Goal: Find specific page/section: Find specific page/section

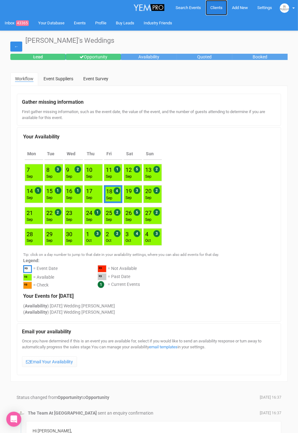
click at [214, 11] on link "Clients" at bounding box center [216, 7] width 22 height 15
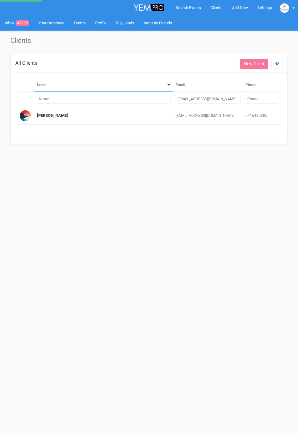
drag, startPoint x: 232, startPoint y: 98, endPoint x: 170, endPoint y: 93, distance: 61.4
click at [173, 93] on td "[EMAIL_ADDRESS][DOMAIN_NAME]" at bounding box center [208, 99] width 70 height 16
type input "[PERSON_NAME]"
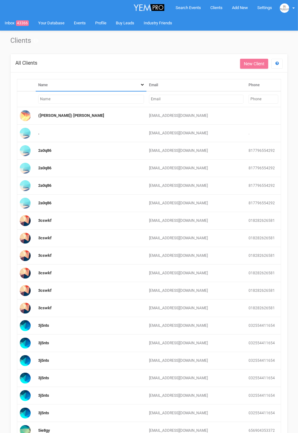
click at [91, 96] on input "text" at bounding box center [91, 99] width 106 height 9
drag, startPoint x: 169, startPoint y: 100, endPoint x: 164, endPoint y: 100, distance: 4.4
click at [164, 100] on input "text" at bounding box center [196, 99] width 94 height 9
click at [102, 90] on th "Name" at bounding box center [91, 85] width 111 height 12
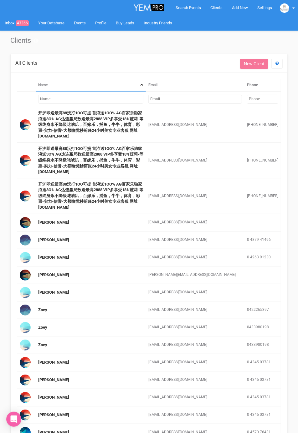
click at [103, 96] on input "text" at bounding box center [90, 99] width 105 height 9
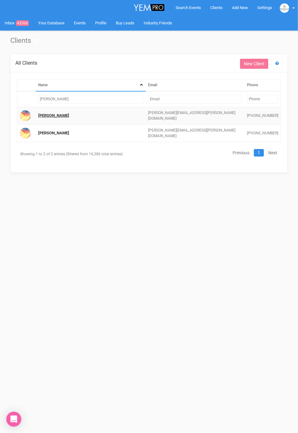
type input "[PERSON_NAME]"
click at [53, 113] on link "[PERSON_NAME]" at bounding box center [53, 115] width 31 height 5
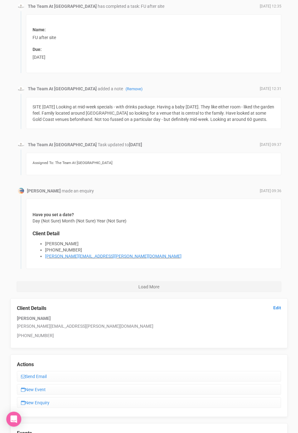
scroll to position [227, 0]
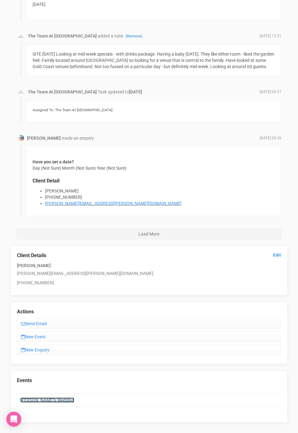
click at [40, 398] on link "[PERSON_NAME]'s Wedding" at bounding box center [47, 400] width 54 height 5
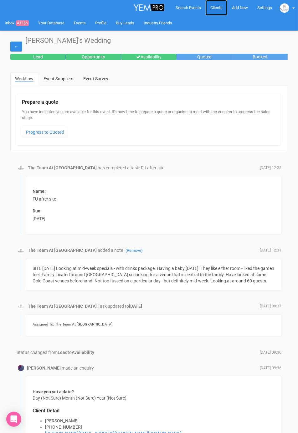
click at [213, 5] on span "Clients" at bounding box center [216, 7] width 12 height 5
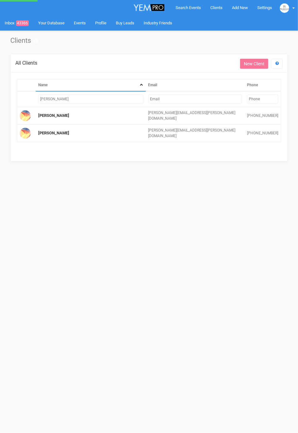
drag, startPoint x: 128, startPoint y: 101, endPoint x: 39, endPoint y: 97, distance: 88.8
click at [39, 97] on input "[PERSON_NAME]" at bounding box center [90, 99] width 105 height 9
click at [163, 99] on input "text" at bounding box center [194, 99] width 93 height 9
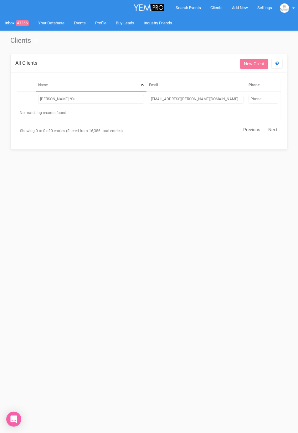
type input "[EMAIL_ADDRESS][PERSON_NAME][DOMAIN_NAME]"
drag, startPoint x: 87, startPoint y: 103, endPoint x: 26, endPoint y: 100, distance: 61.0
click at [26, 100] on tr "[PERSON_NAME].*Su [EMAIL_ADDRESS][PERSON_NAME][DOMAIN_NAME]" at bounding box center [148, 99] width 263 height 16
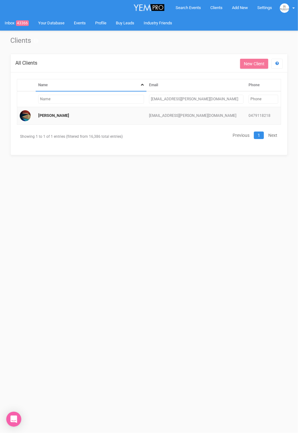
click at [63, 112] on td "[PERSON_NAME]" at bounding box center [91, 116] width 111 height 18
click at [63, 114] on link "[PERSON_NAME]" at bounding box center [53, 115] width 31 height 5
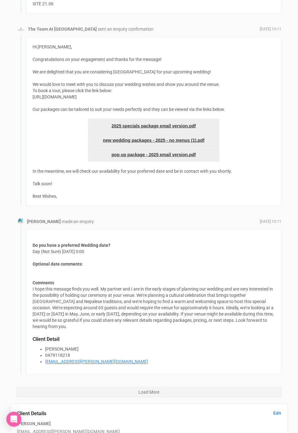
scroll to position [479, 0]
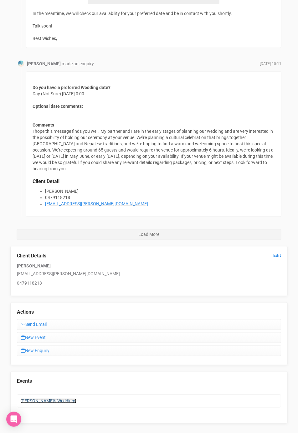
click at [46, 399] on link "[PERSON_NAME]'s Weddings" at bounding box center [48, 401] width 56 height 5
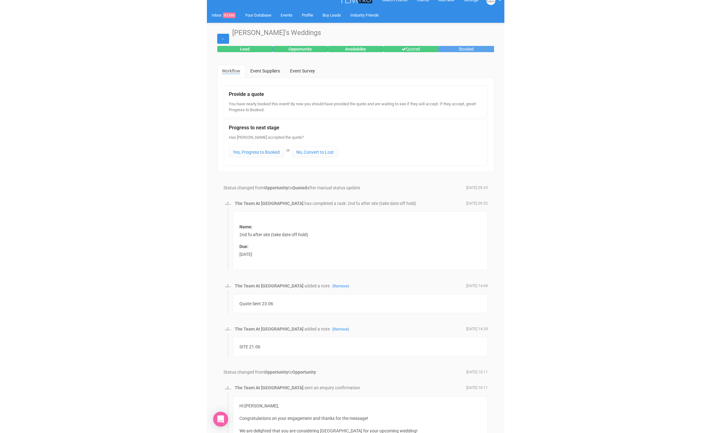
scroll to position [8, 0]
